Goal: Check status: Check status

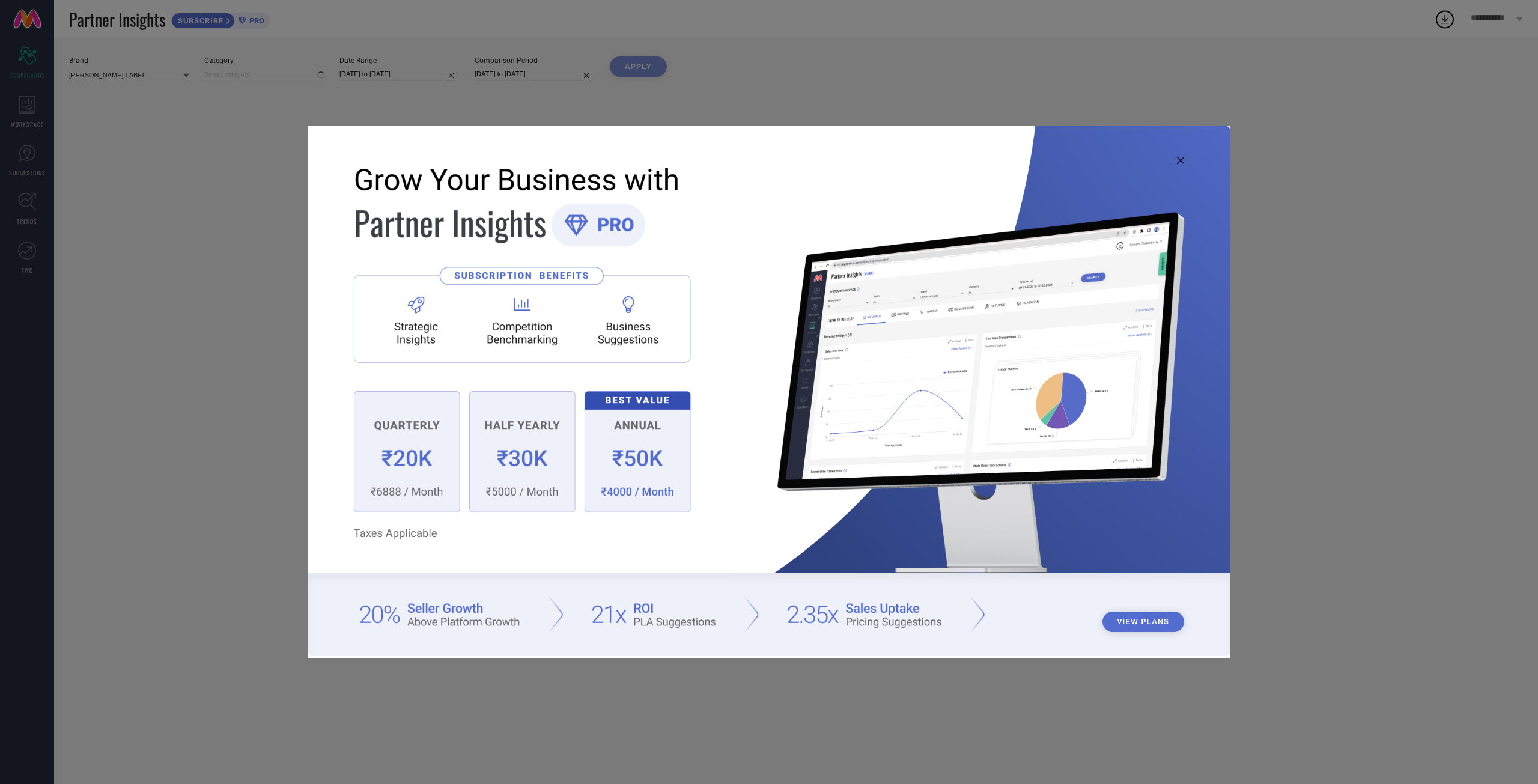
type input "All"
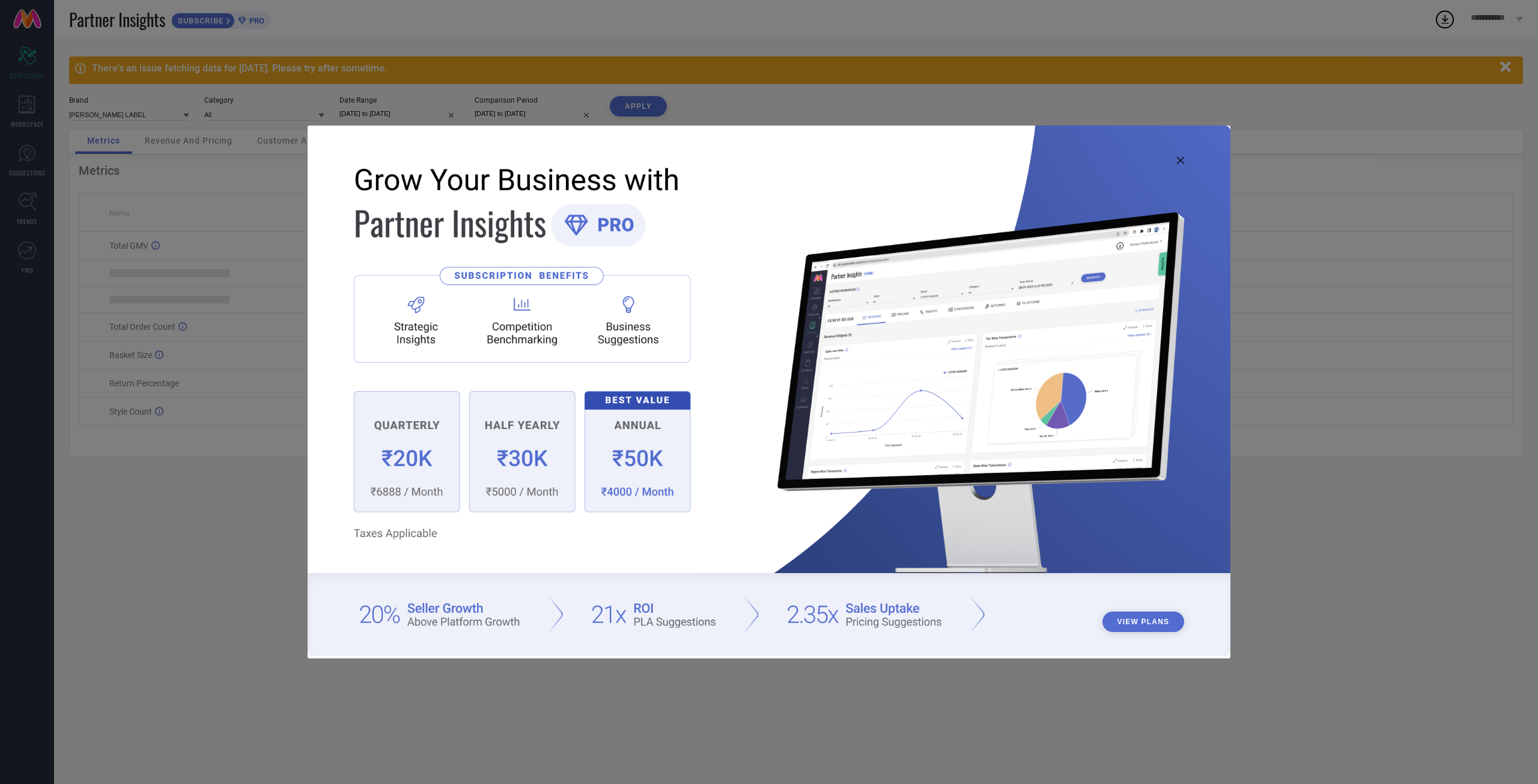
click at [1181, 158] on icon at bounding box center [1181, 161] width 7 height 7
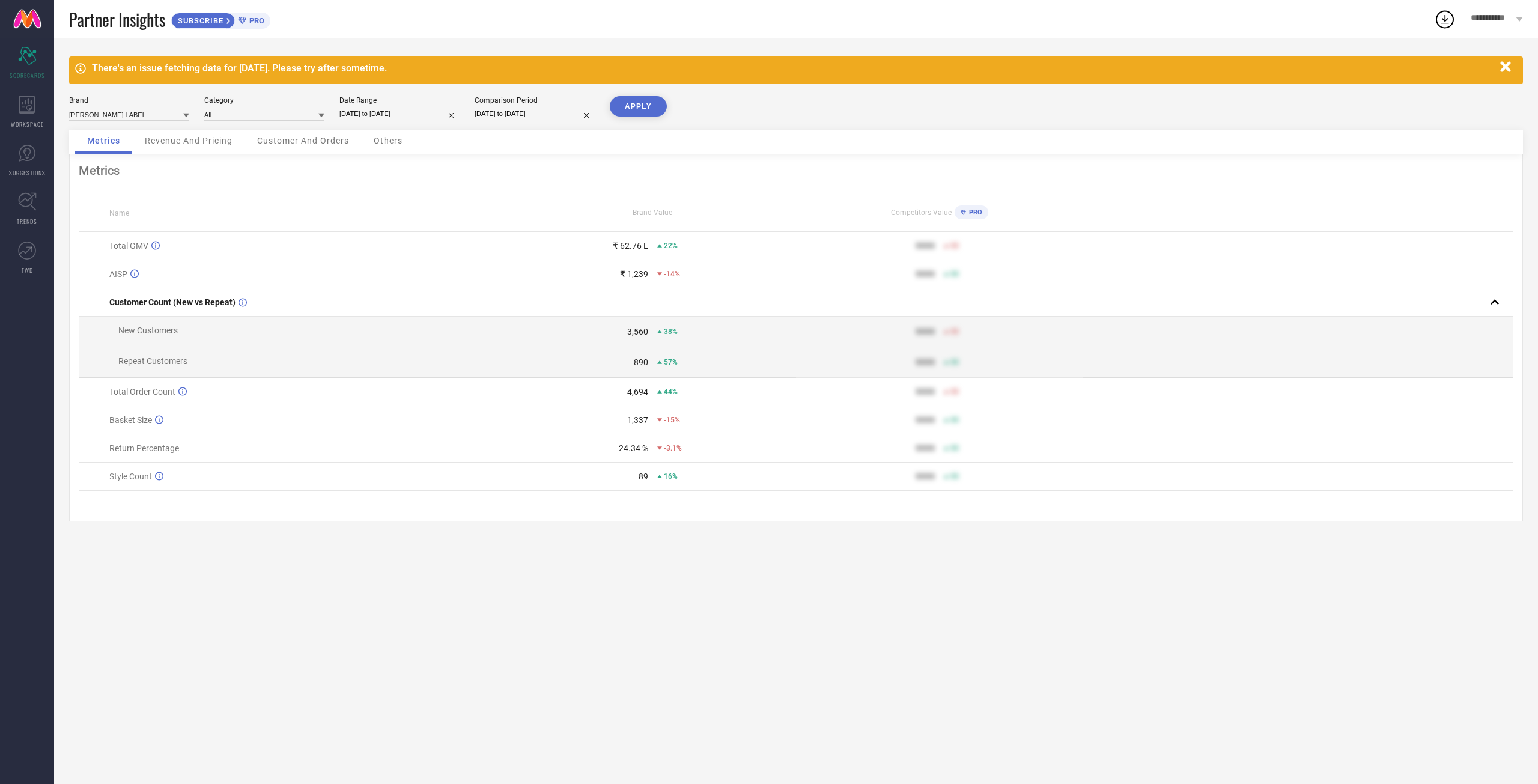
select select "5"
select select "2025"
select select "6"
select select "2025"
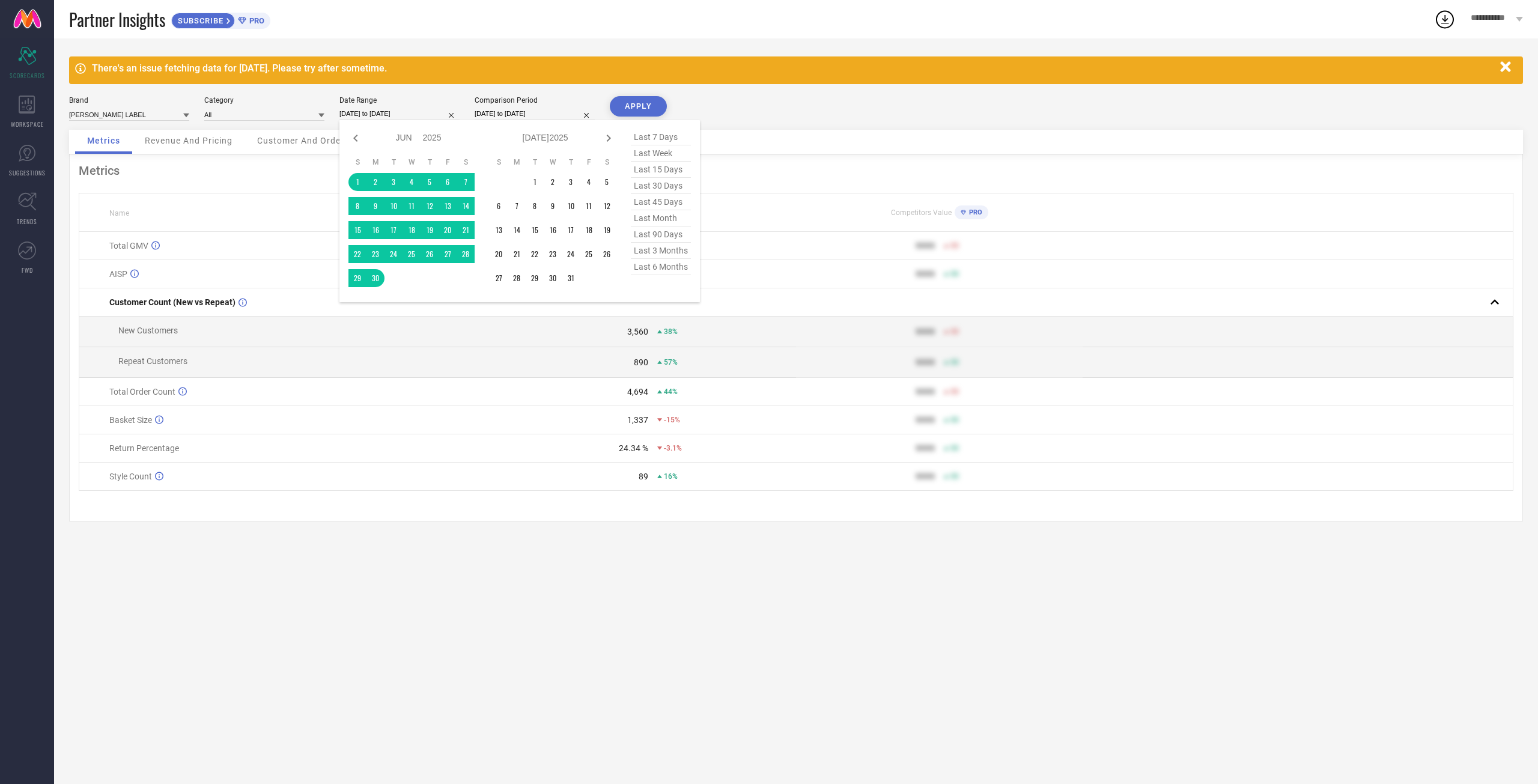
click at [419, 117] on input "[DATE] to [DATE]" at bounding box center [400, 114] width 120 height 13
click at [546, 185] on td "2" at bounding box center [553, 182] width 18 height 18
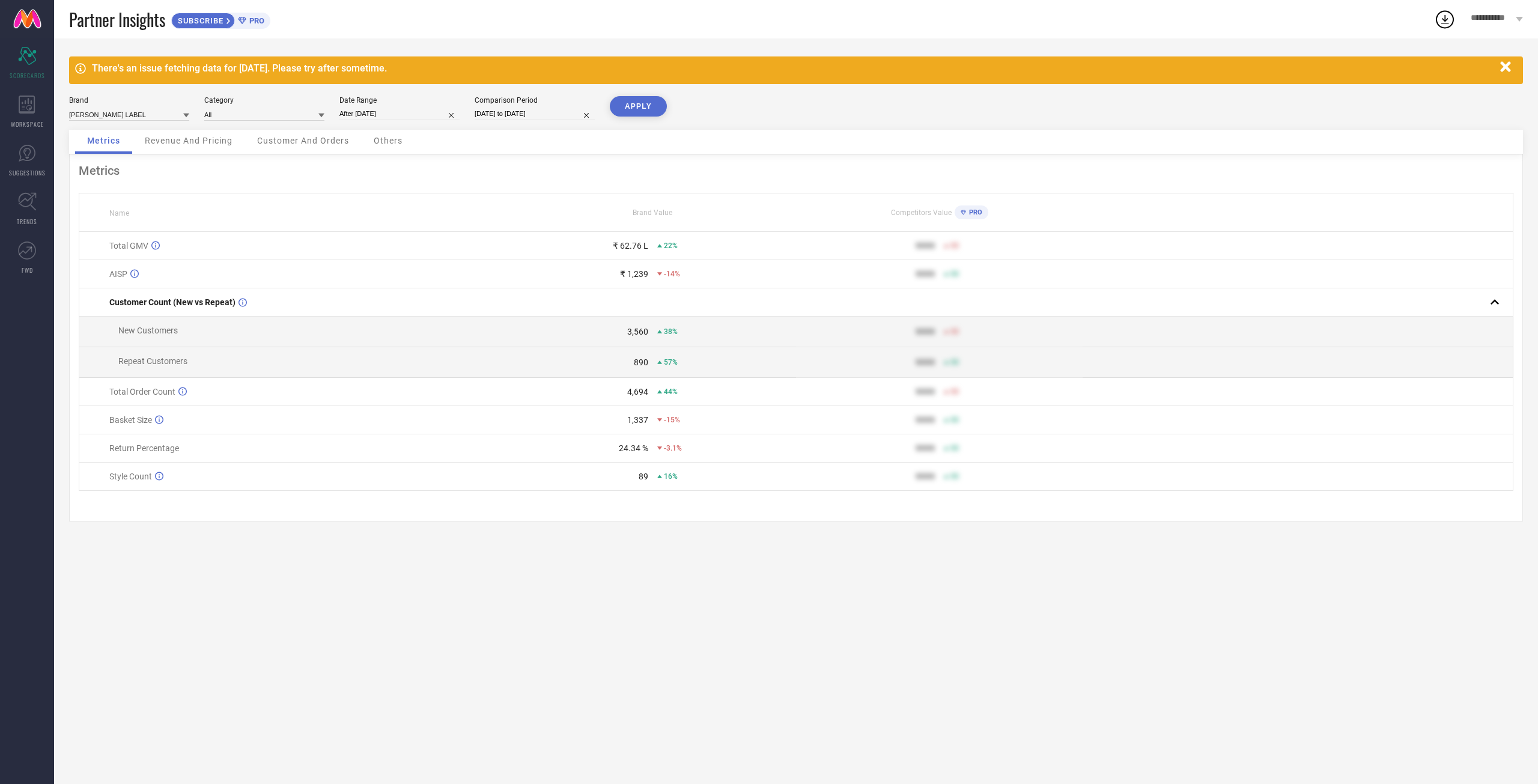
type input "[DATE] to [DATE]"
click at [390, 117] on input "[DATE] to [DATE]" at bounding box center [400, 114] width 120 height 13
select select "6"
select select "2025"
select select "7"
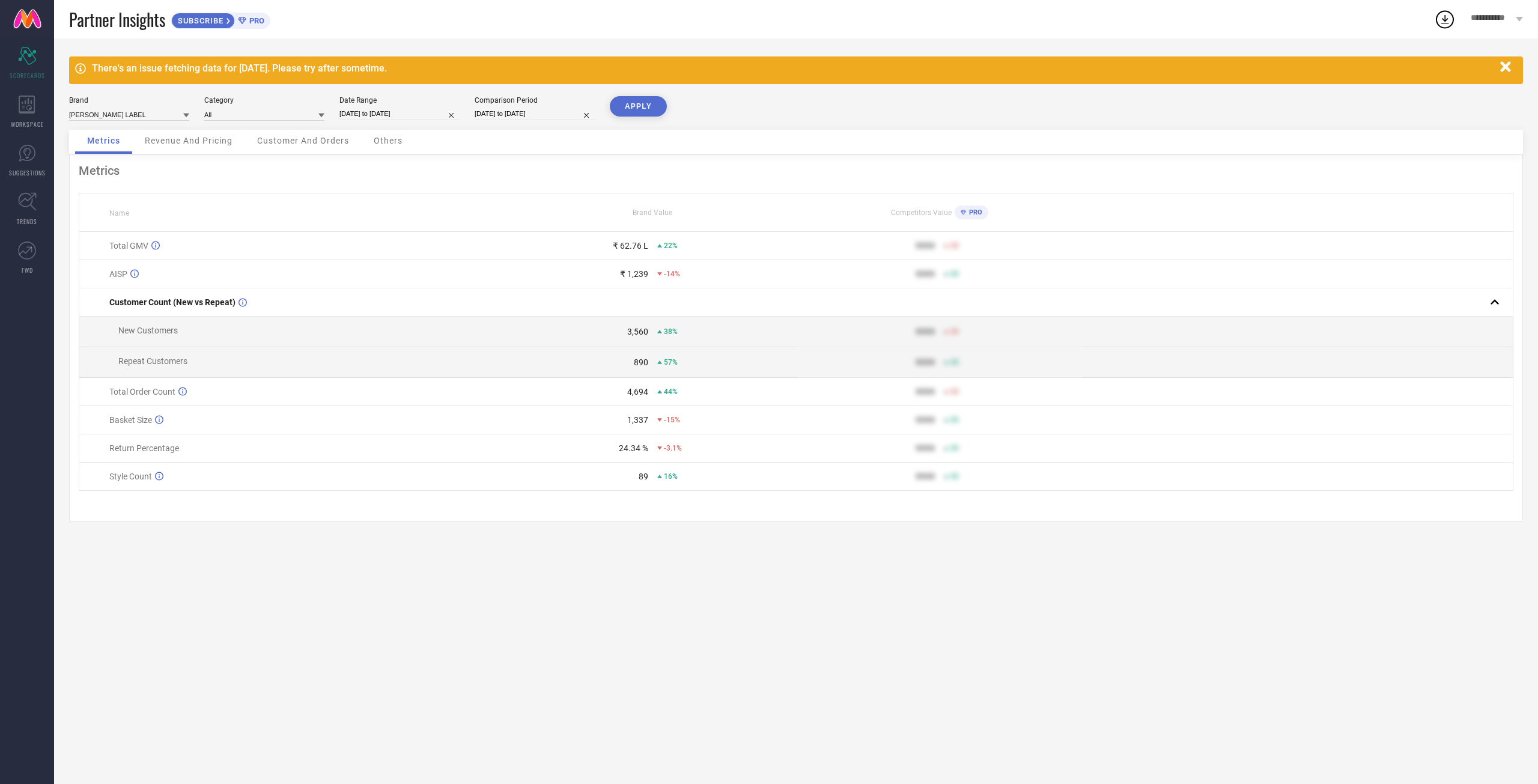
select select "2025"
click at [388, 183] on td "1" at bounding box center [394, 182] width 18 height 18
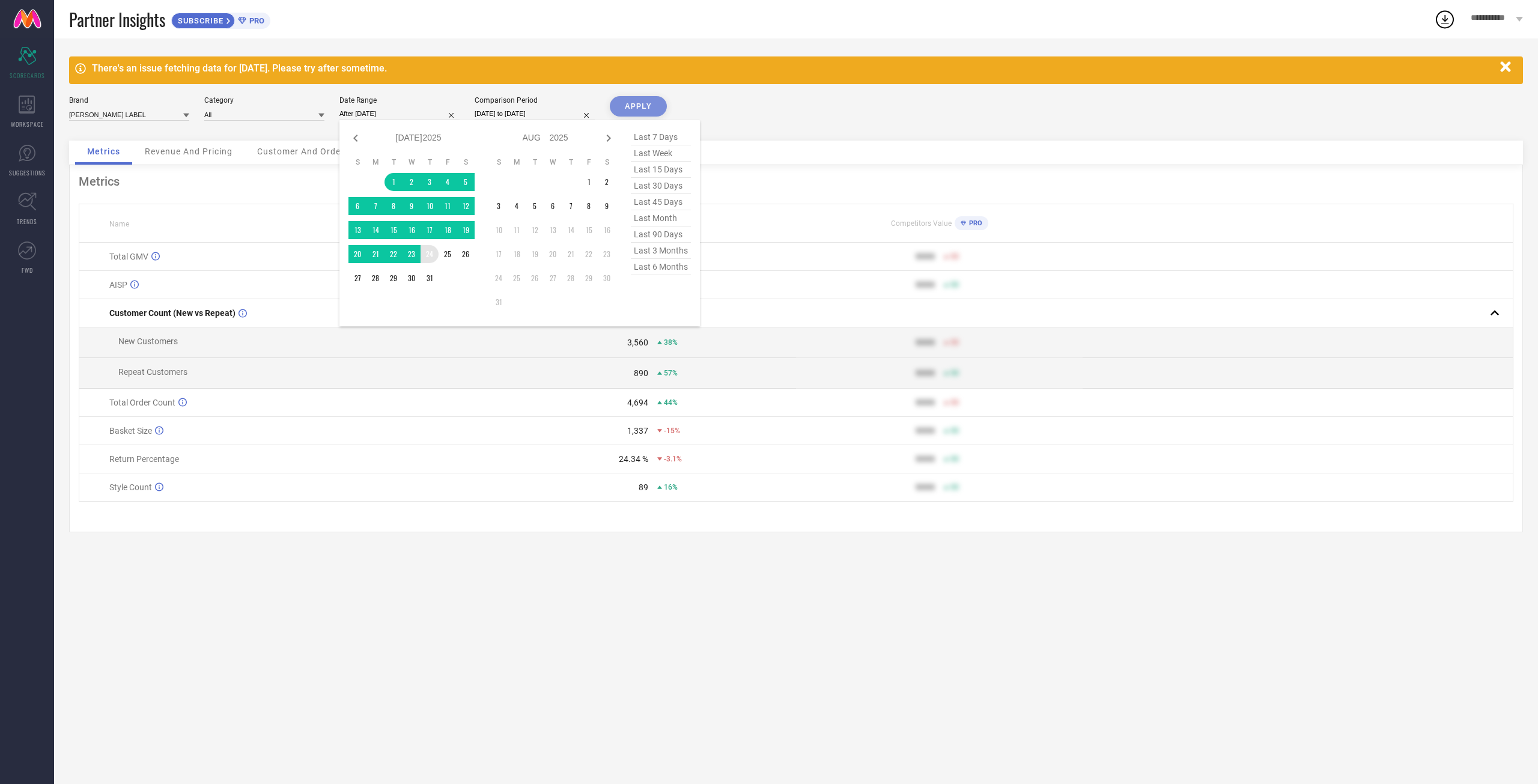
type input "[DATE] to [DATE]"
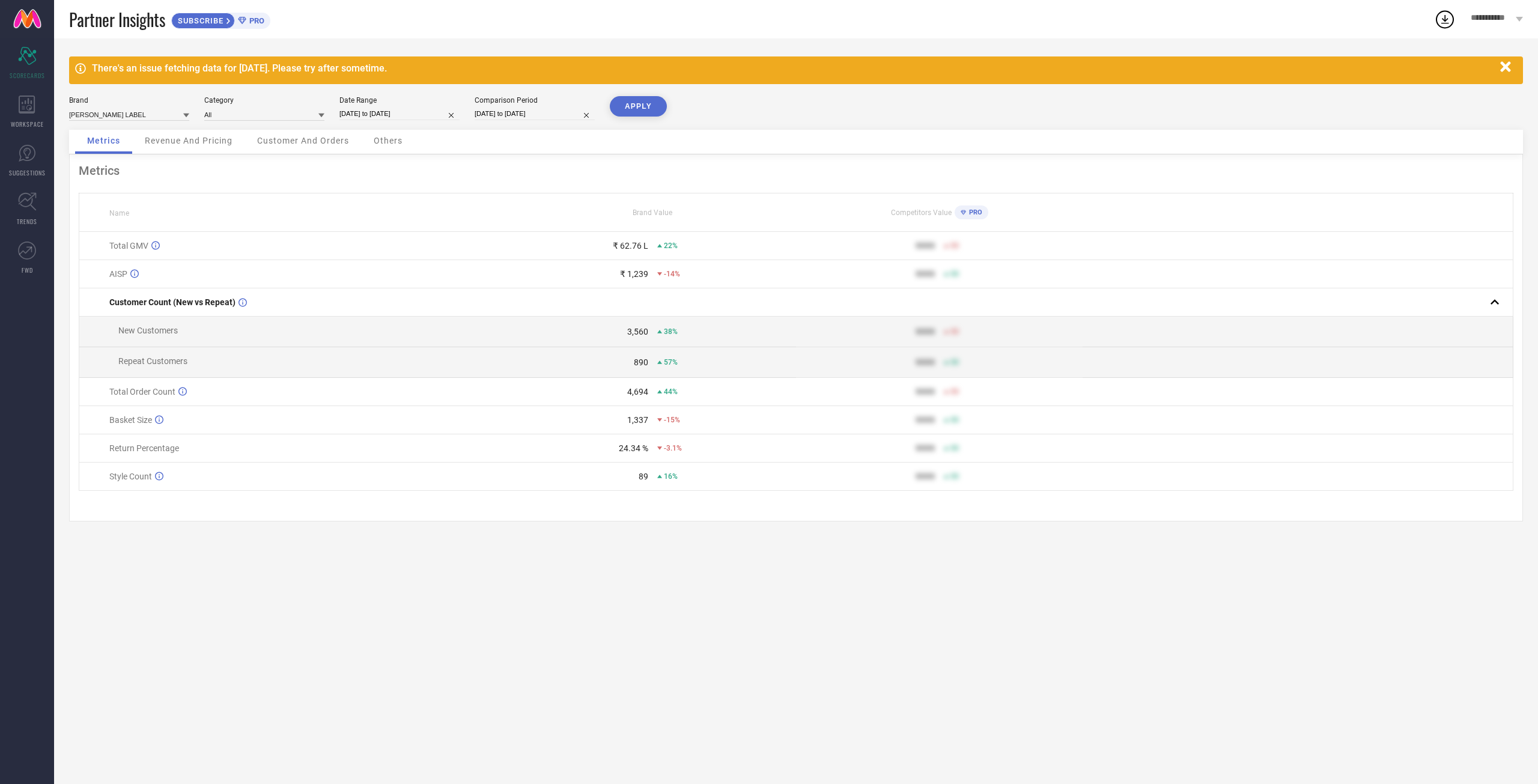
click at [644, 104] on button "APPLY" at bounding box center [638, 106] width 57 height 20
drag, startPoint x: 612, startPoint y: 482, endPoint x: 684, endPoint y: 486, distance: 72.1
type textarea "22.82 % -4.62%"
click at [684, 452] on div "22.82 % -4.62%" at bounding box center [652, 448] width 285 height 9
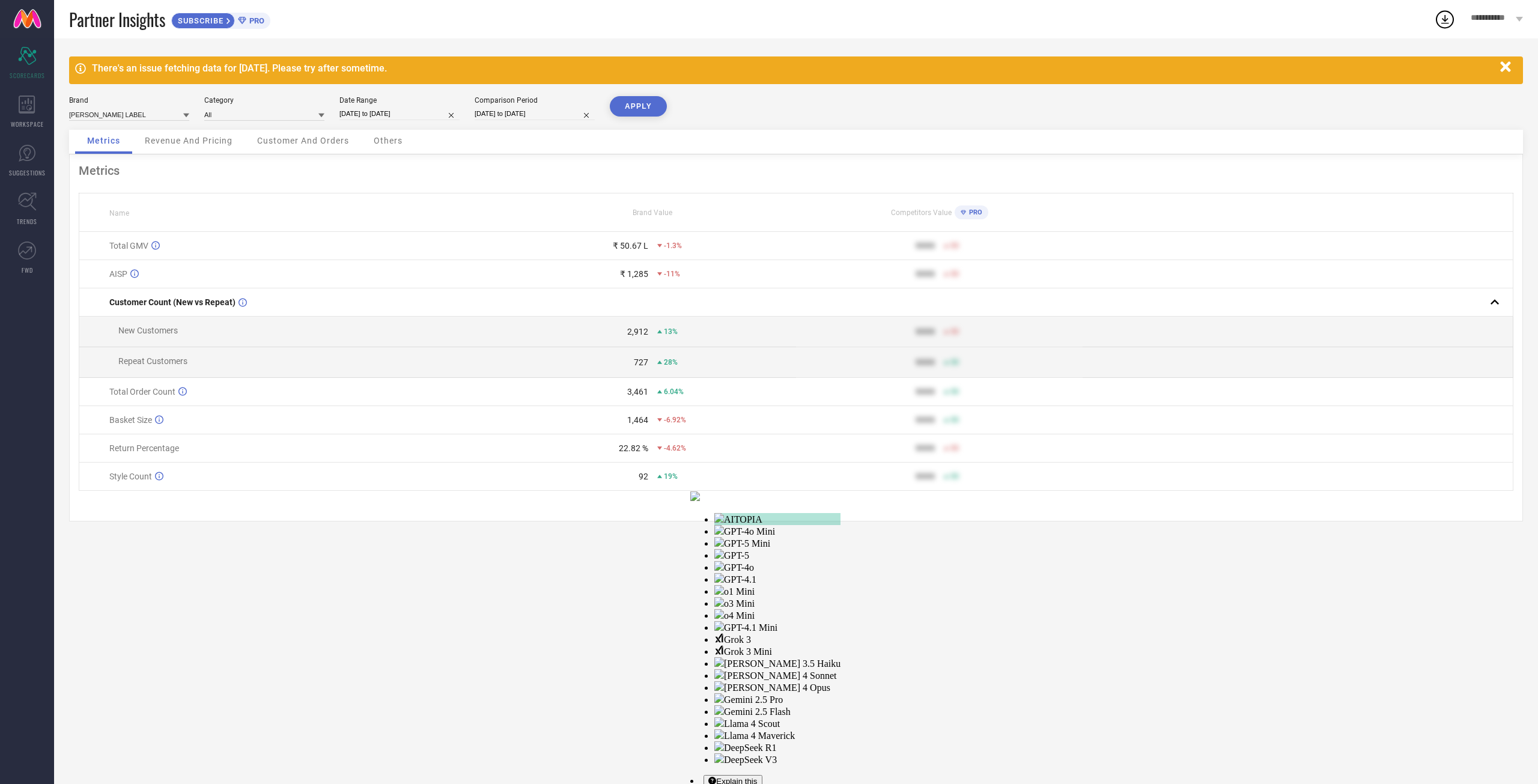
click at [529, 367] on div "727" at bounding box center [579, 362] width 139 height 9
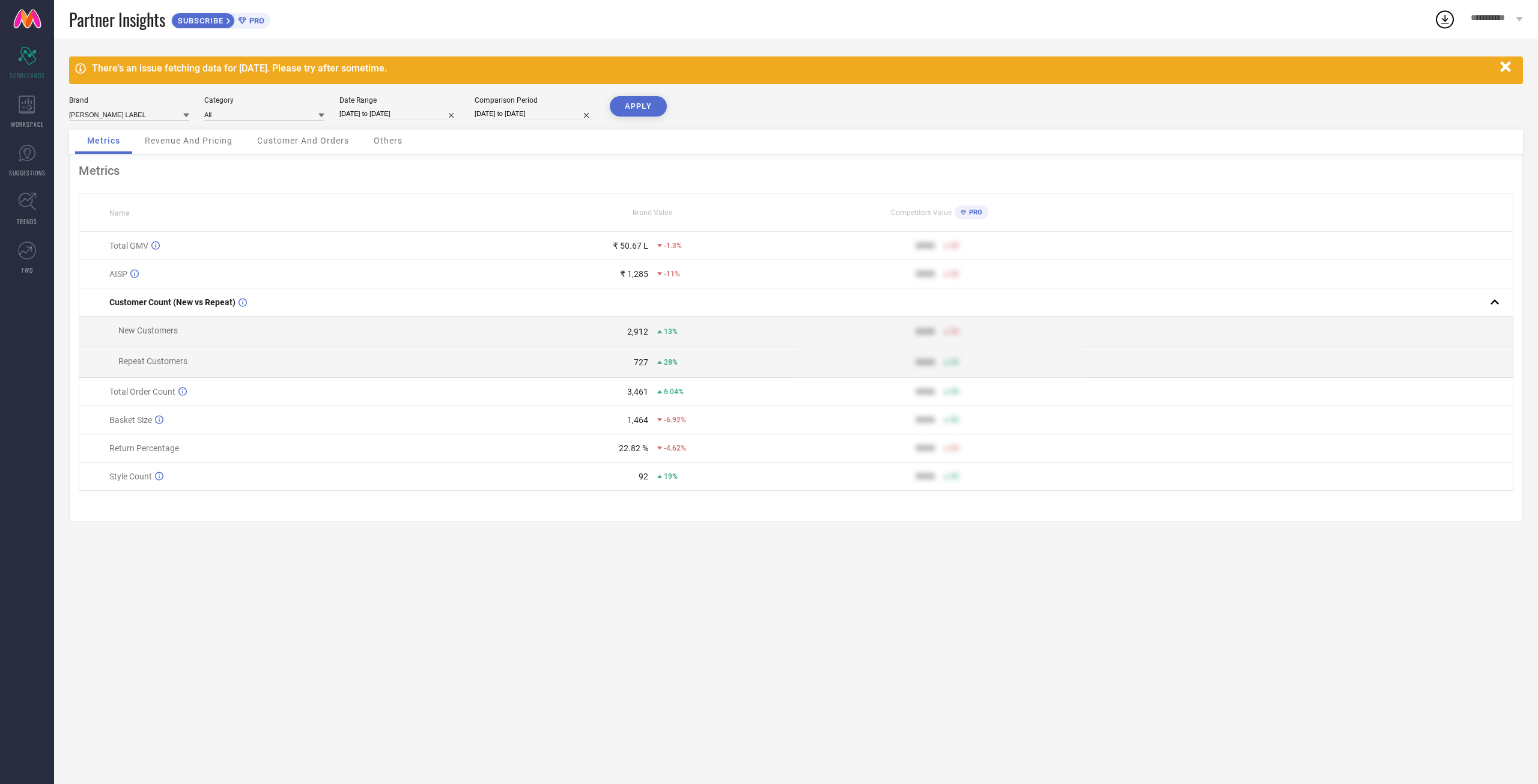
click at [405, 107] on div "Date Range [DATE] to [DATE]" at bounding box center [400, 108] width 120 height 25
click at [407, 115] on input "[DATE] to [DATE]" at bounding box center [400, 114] width 120 height 13
select select "6"
select select "2025"
select select "7"
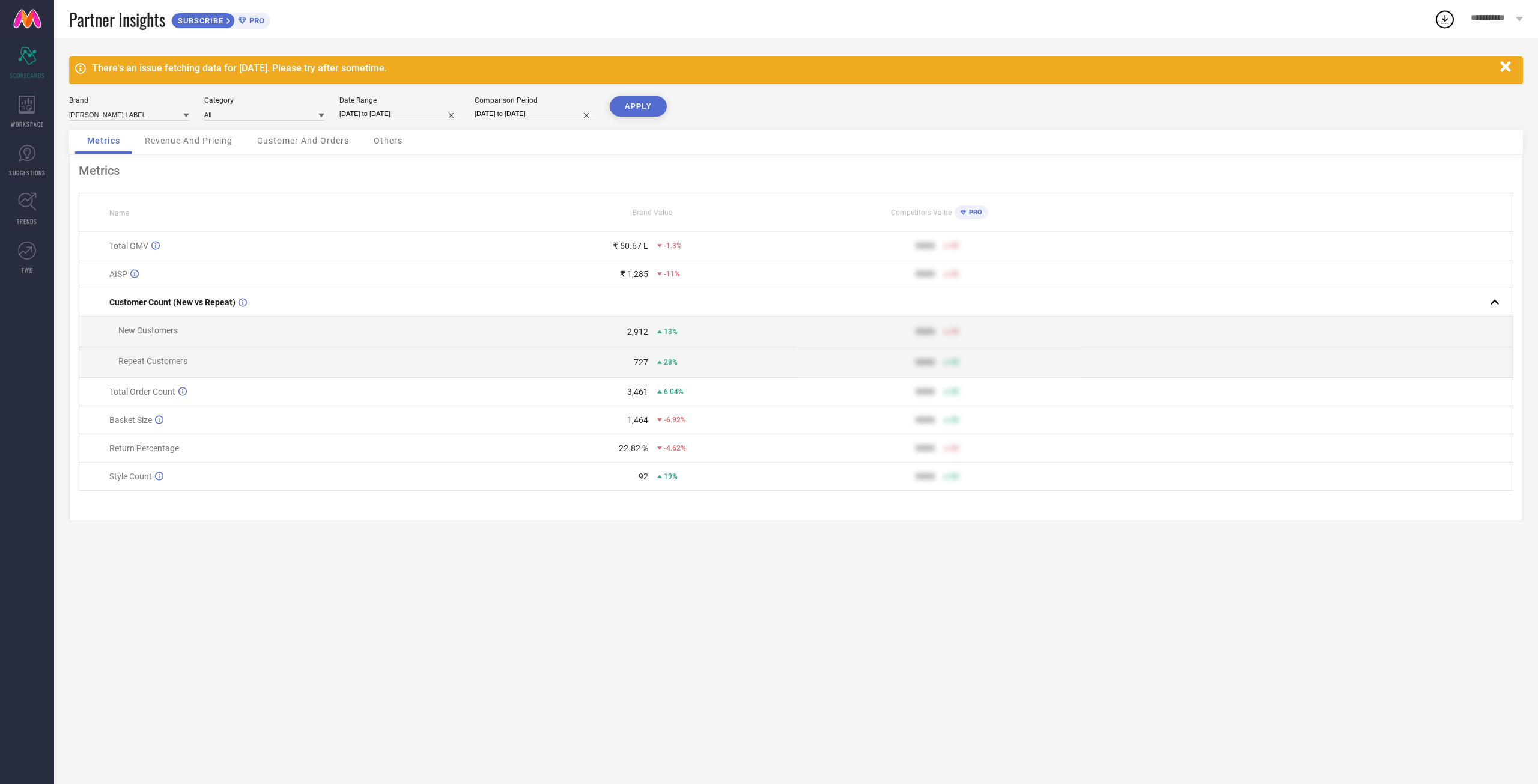
select select "2025"
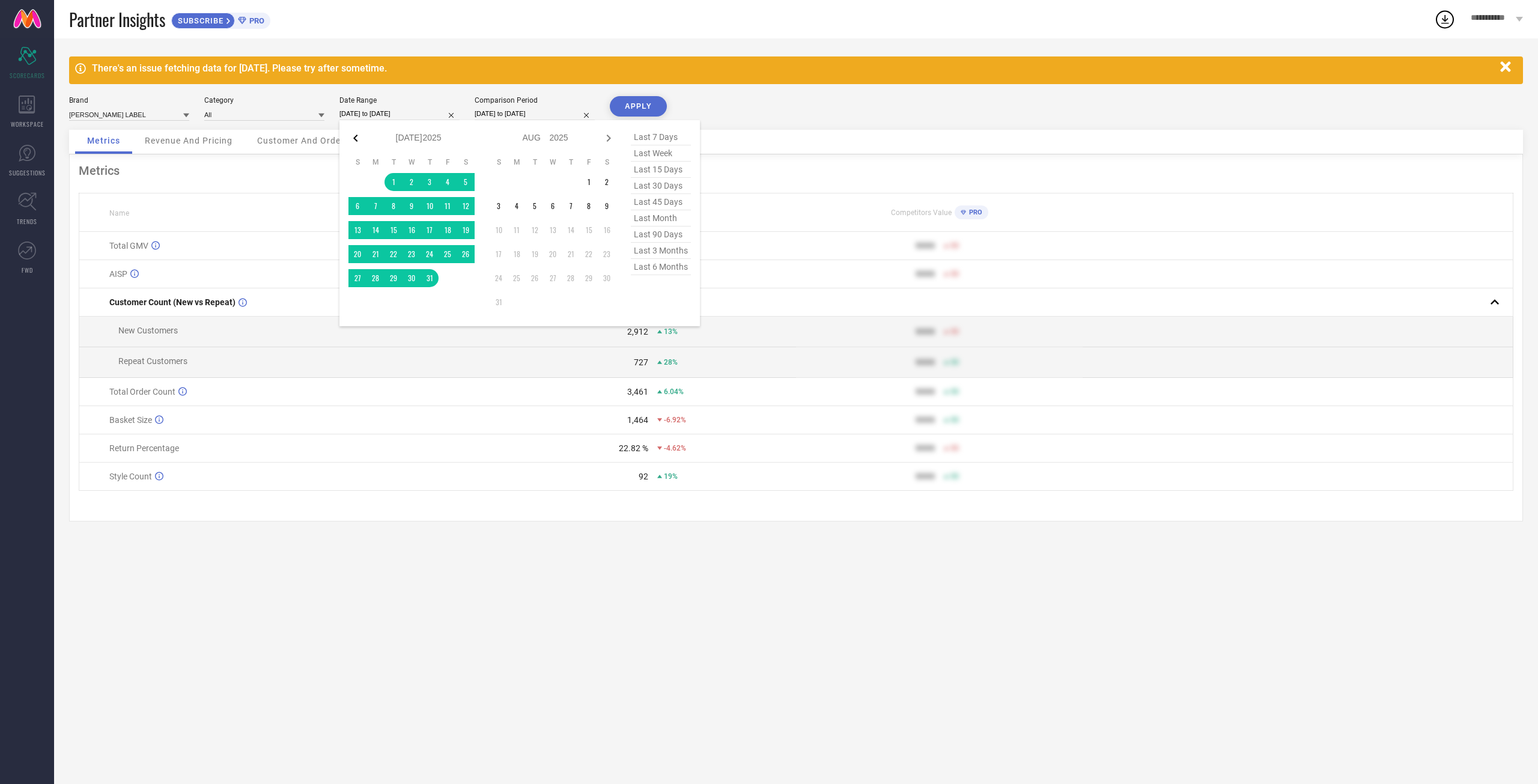
click at [360, 140] on icon at bounding box center [356, 139] width 15 height 15
select select "5"
select select "2025"
select select "6"
select select "2025"
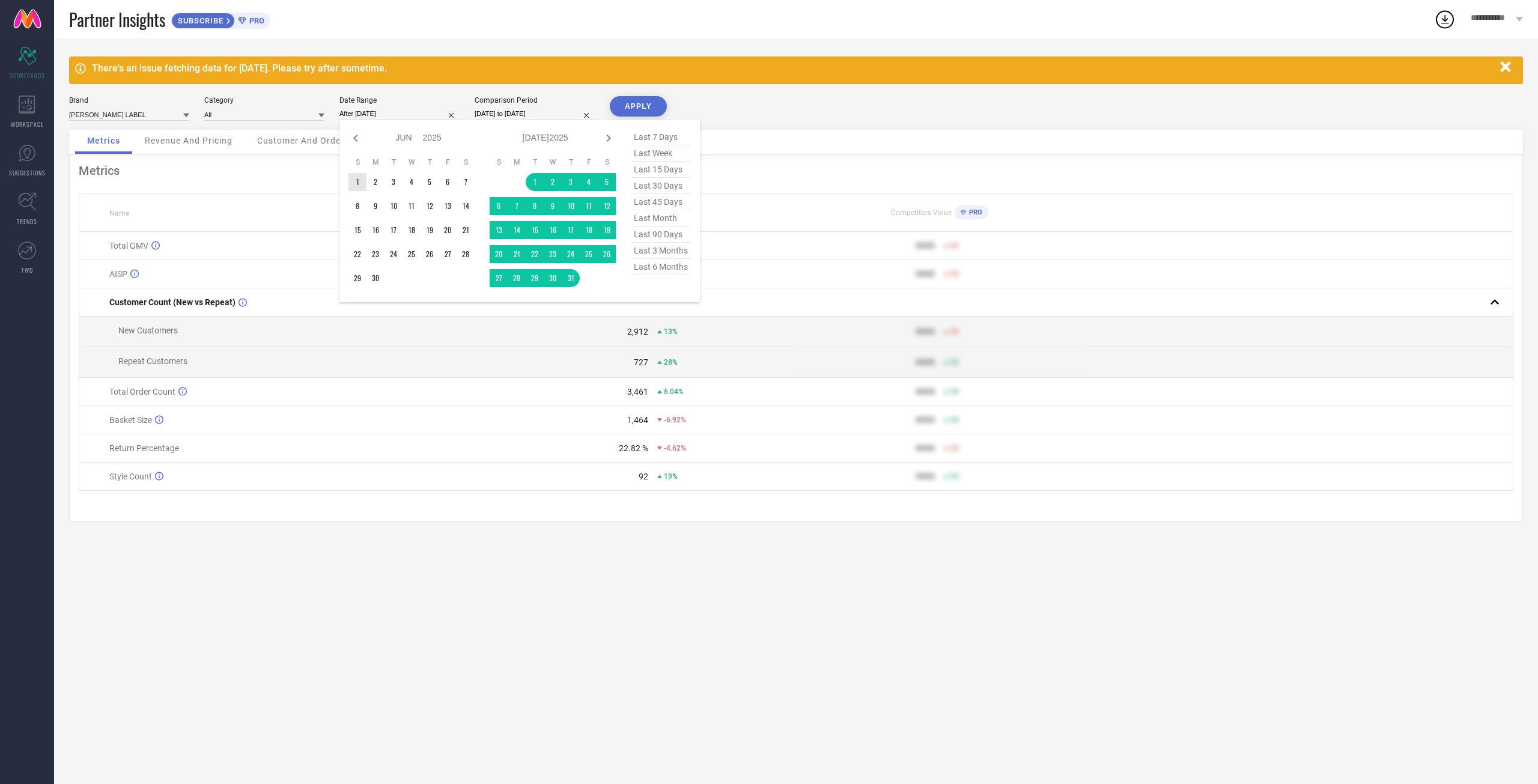
click at [353, 188] on td "1" at bounding box center [357, 182] width 18 height 18
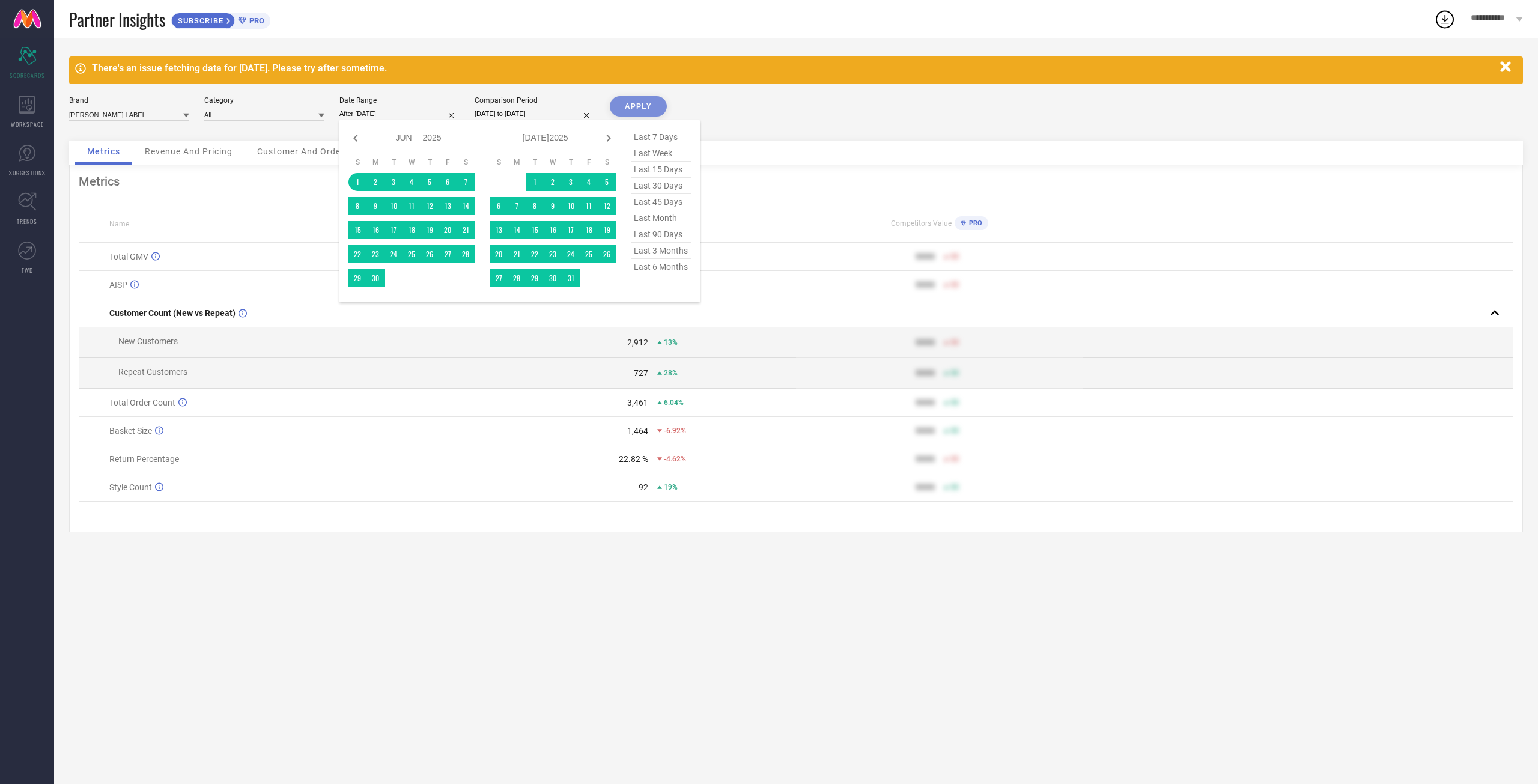
type input "[DATE] to [DATE]"
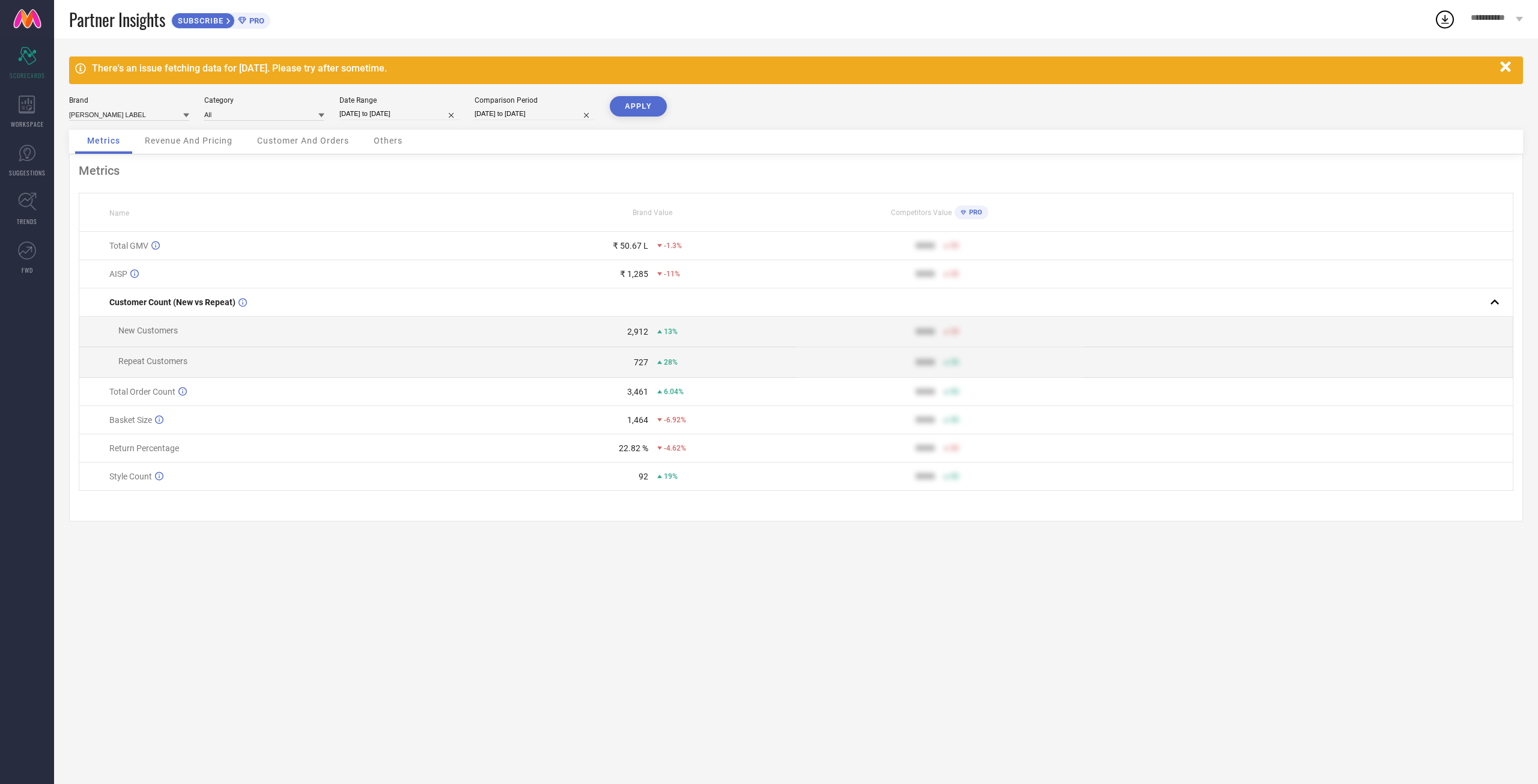
click at [642, 104] on button "APPLY" at bounding box center [638, 106] width 57 height 20
